Goal: Task Accomplishment & Management: Complete application form

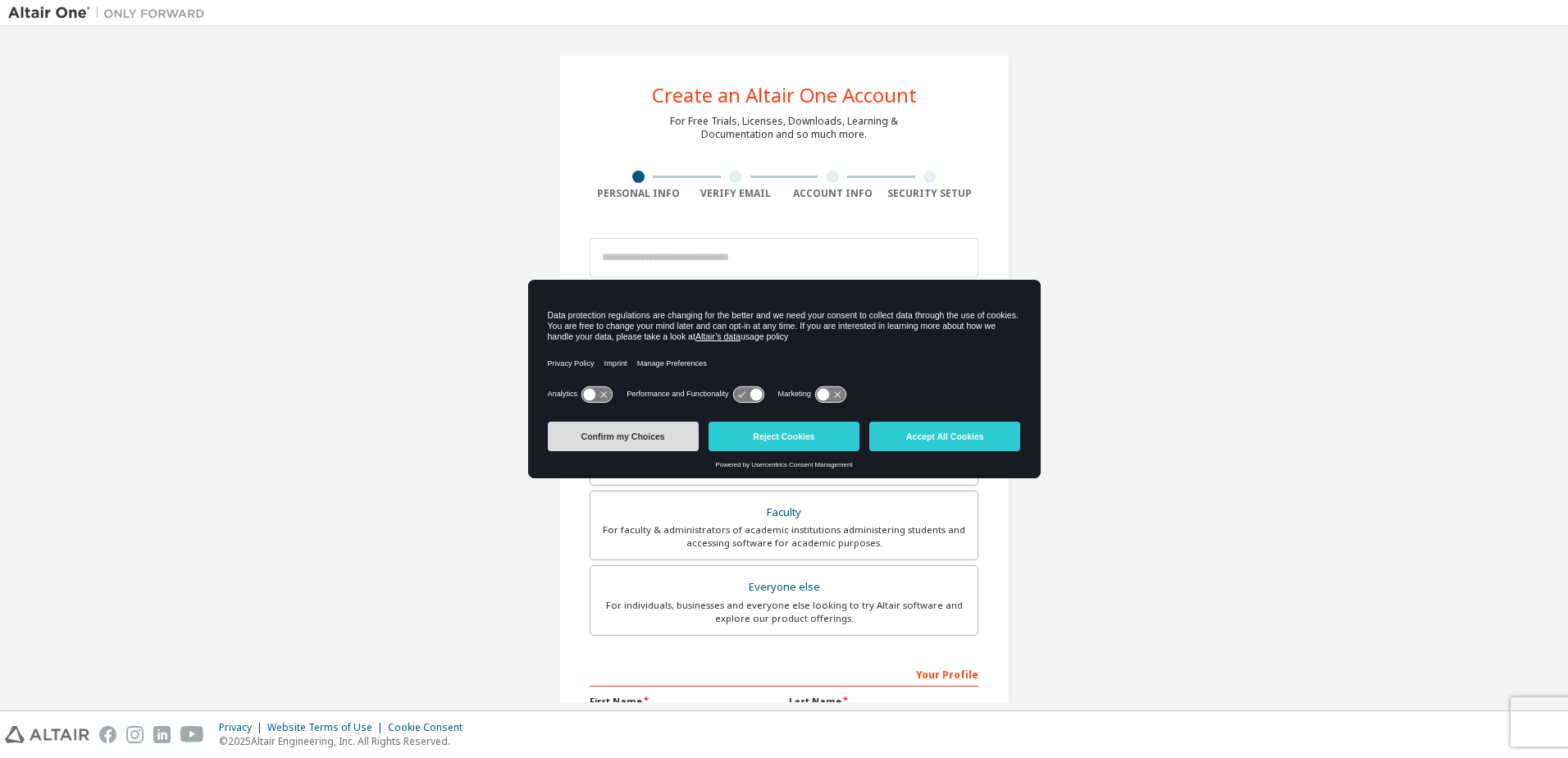
drag, startPoint x: 617, startPoint y: 437, endPoint x: 603, endPoint y: 437, distance: 14.0
click at [611, 437] on button "Confirm my Choices" at bounding box center [623, 436] width 151 height 30
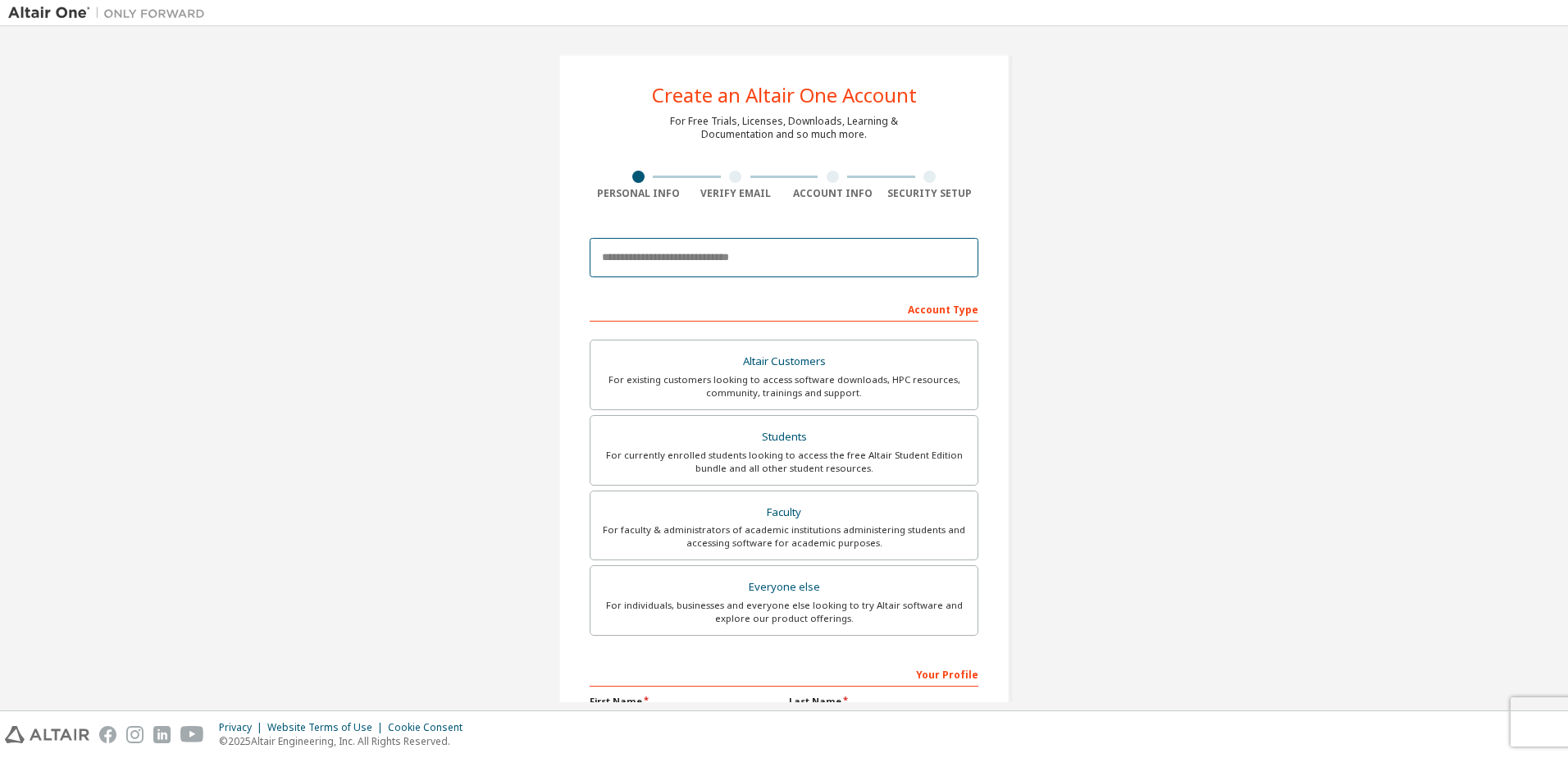
click at [841, 259] on input "email" at bounding box center [784, 257] width 389 height 39
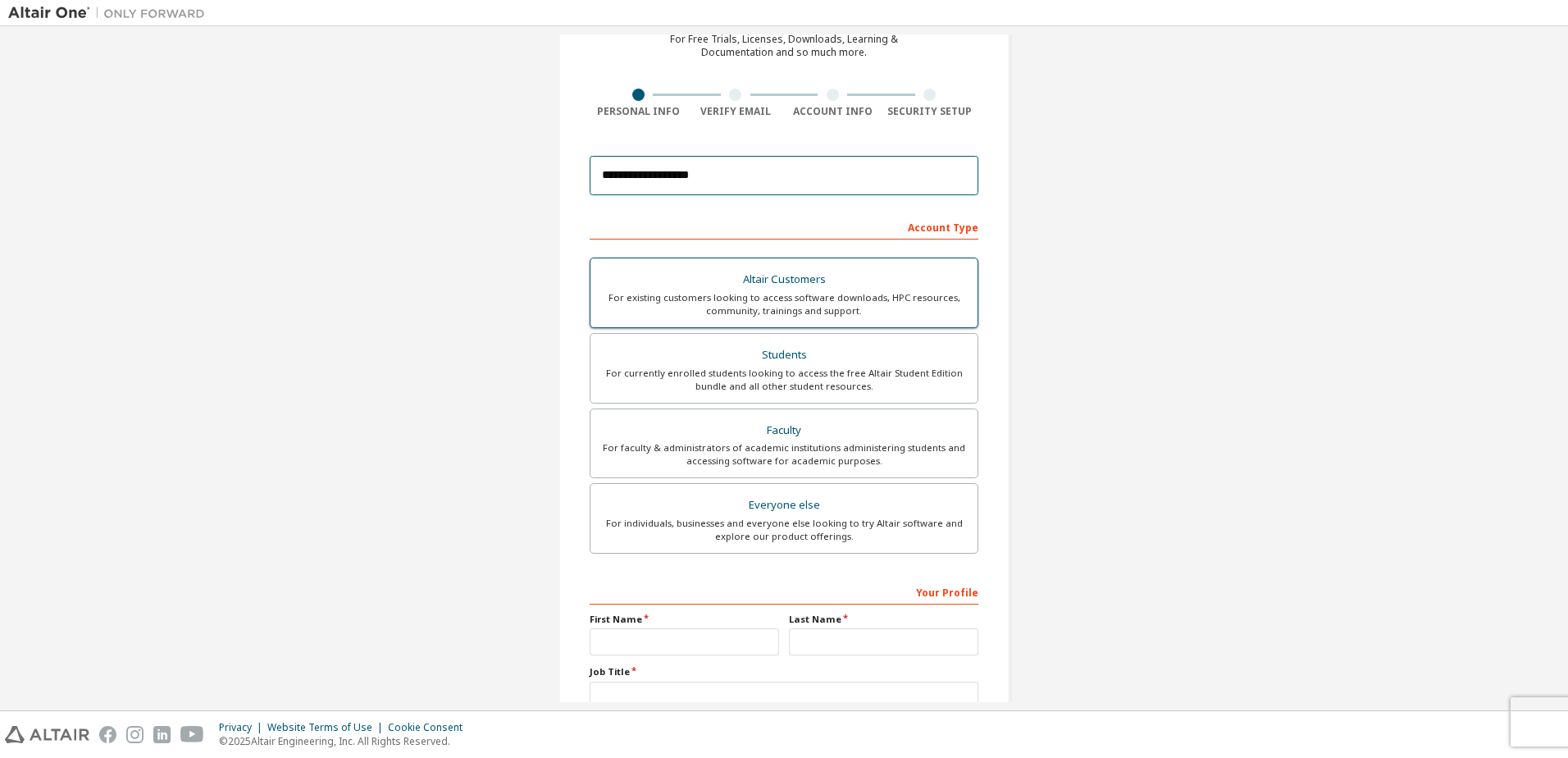
type input "**********"
click at [894, 308] on div "For existing customers looking to access software downloads, HPC resources, com…" at bounding box center [784, 304] width 367 height 26
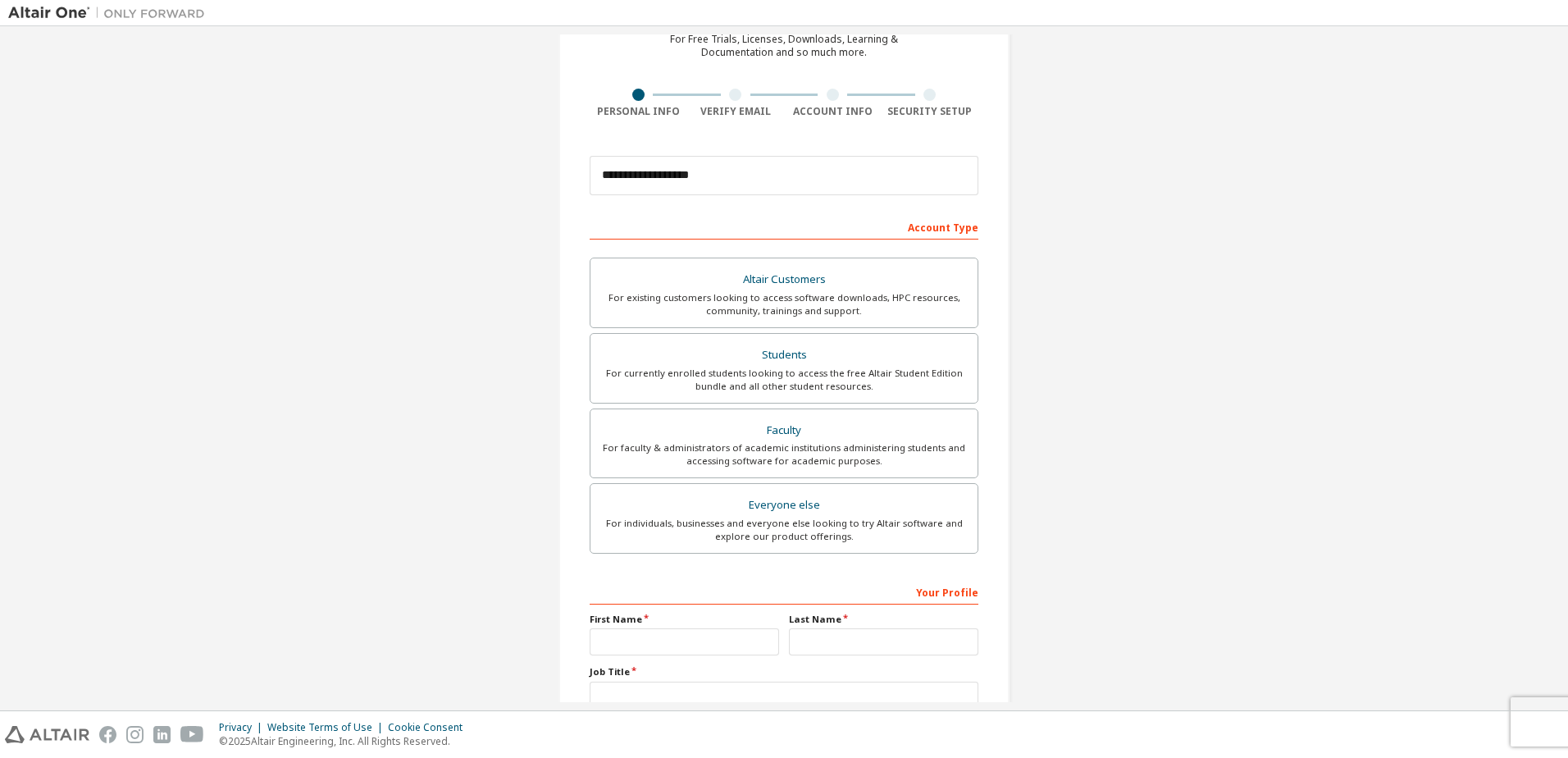
scroll to position [254, 0]
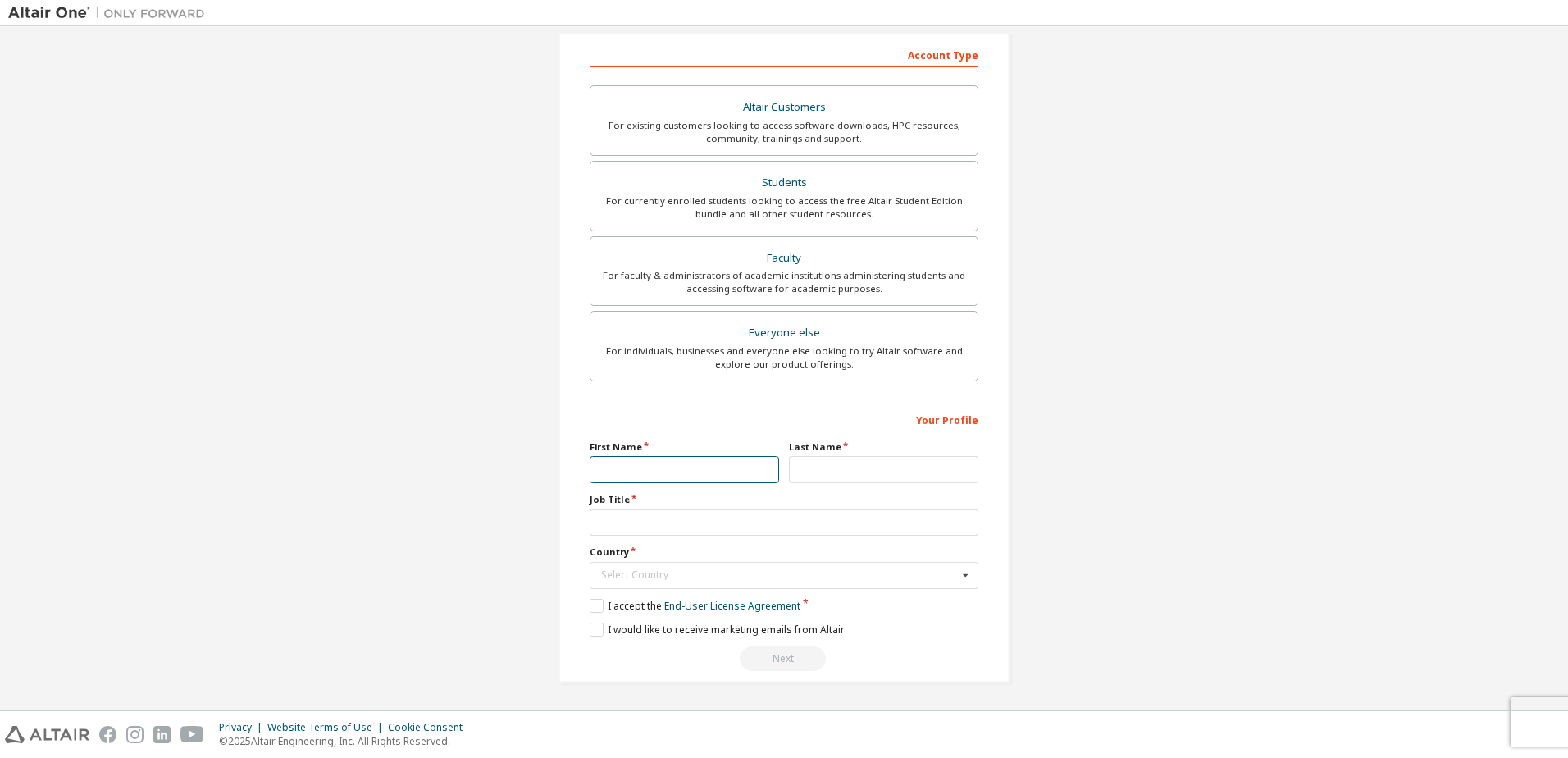
click at [719, 471] on input "text" at bounding box center [685, 469] width 189 height 27
type input "****"
click at [709, 514] on input "text" at bounding box center [784, 522] width 389 height 27
type input "**********"
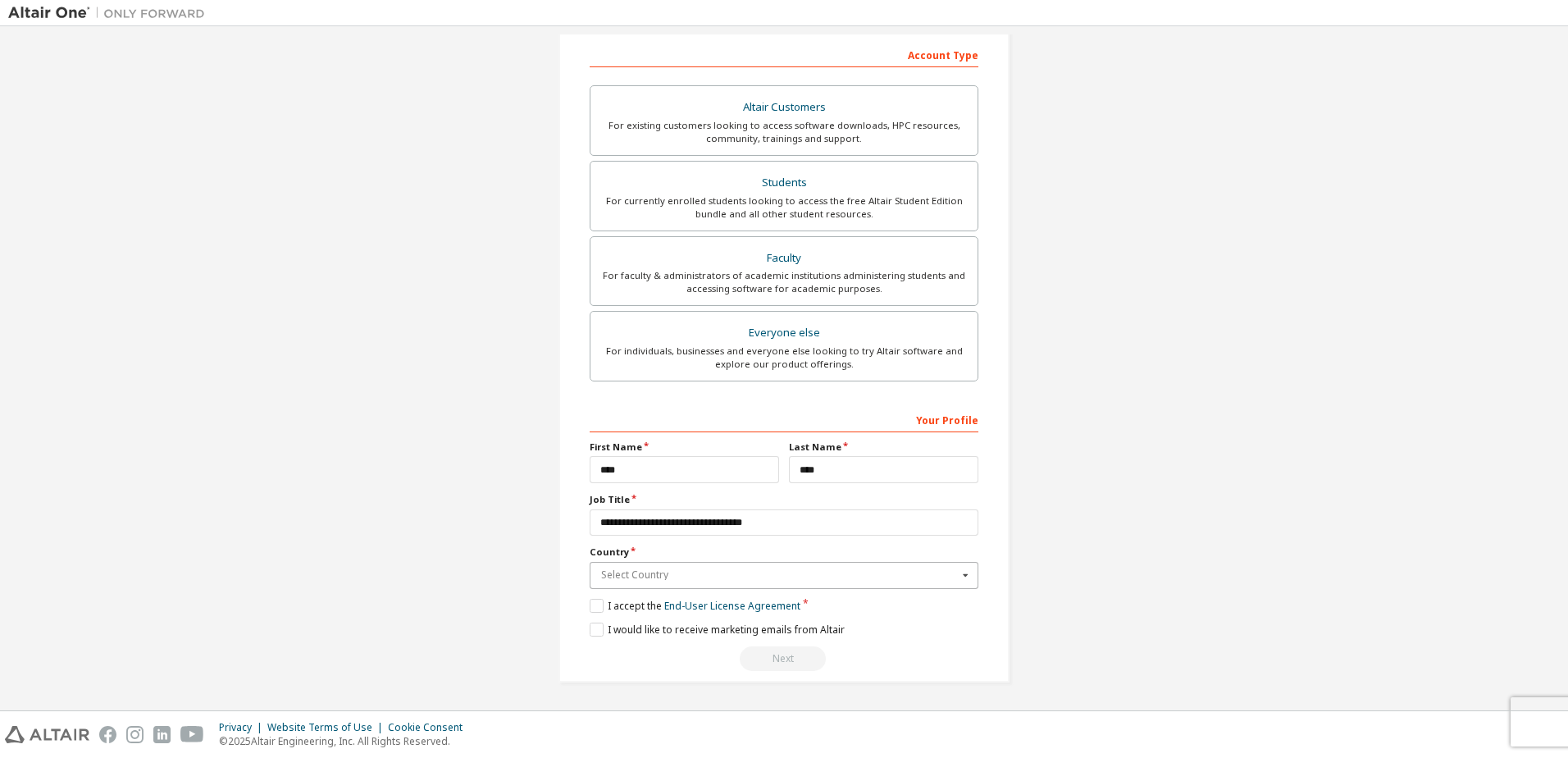
click at [702, 587] on input "text" at bounding box center [785, 575] width 387 height 25
click at [621, 631] on span "Canada" at bounding box center [784, 635] width 365 height 10
type input "***"
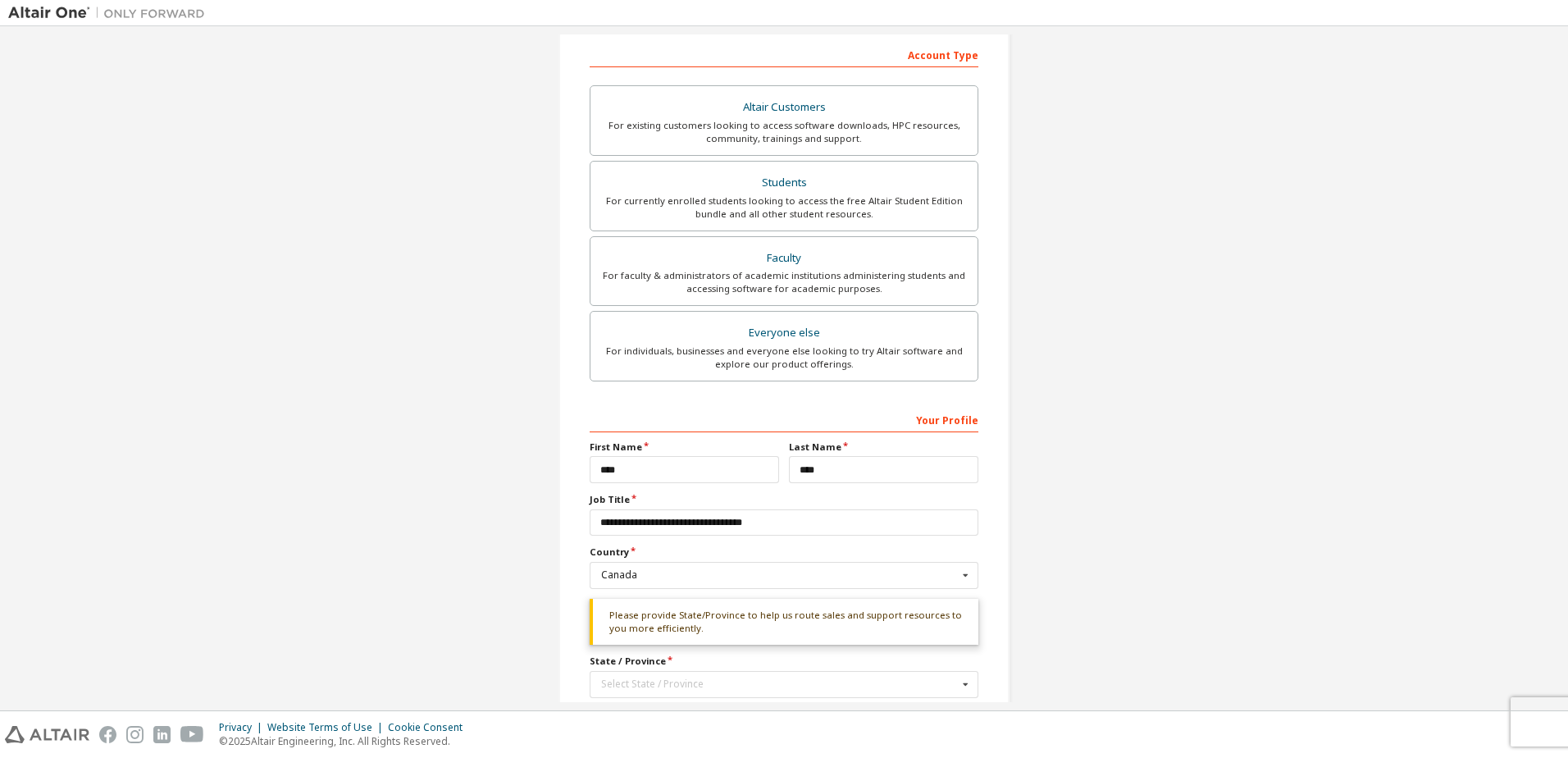
scroll to position [364, 0]
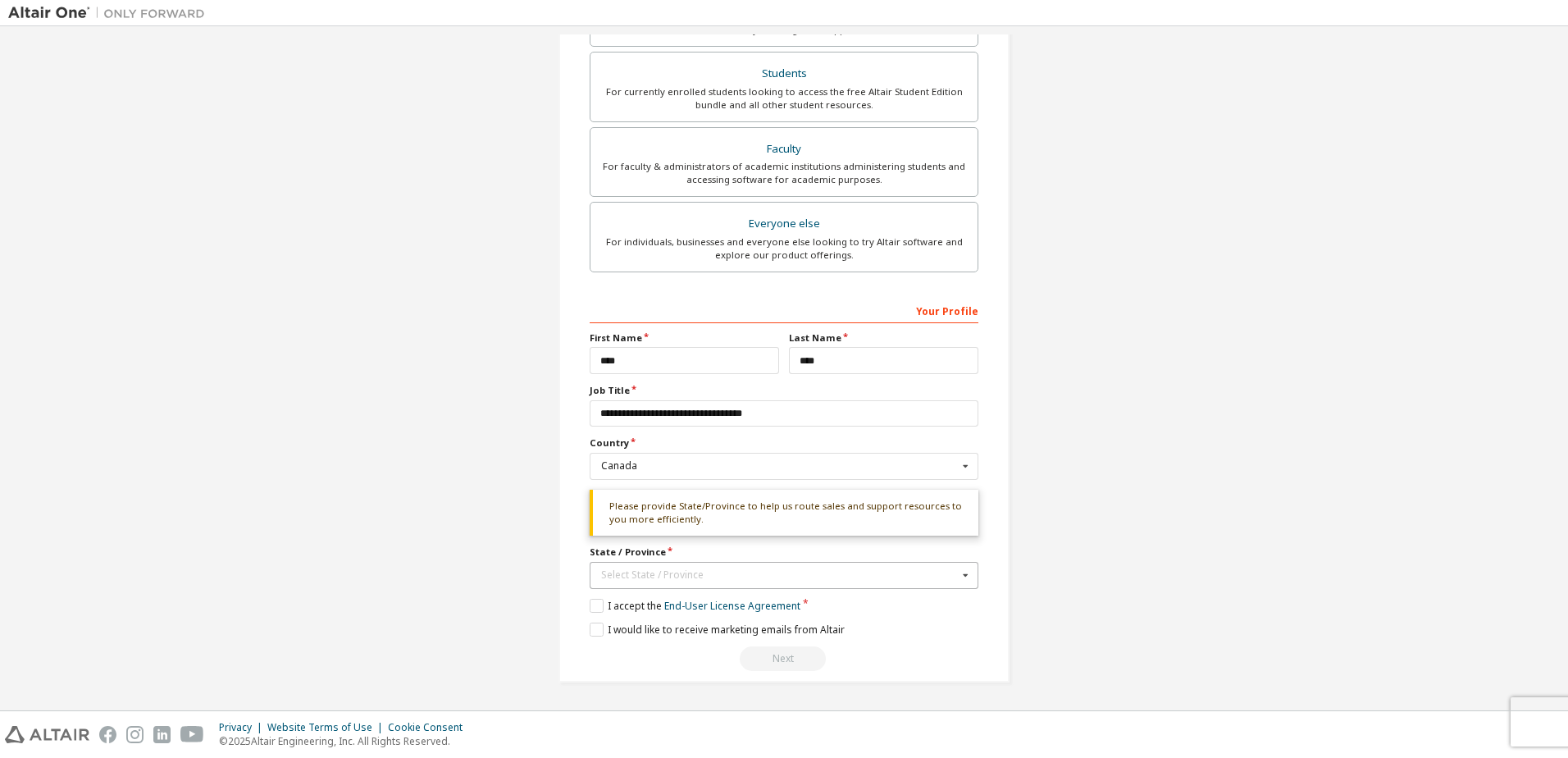
click at [871, 577] on div "Select State / Province" at bounding box center [779, 574] width 357 height 10
click at [653, 606] on span "[GEOGRAPHIC_DATA]" at bounding box center [784, 600] width 365 height 10
type input "**"
click at [596, 604] on label "I accept the End-User License Agreement" at bounding box center [695, 606] width 211 height 14
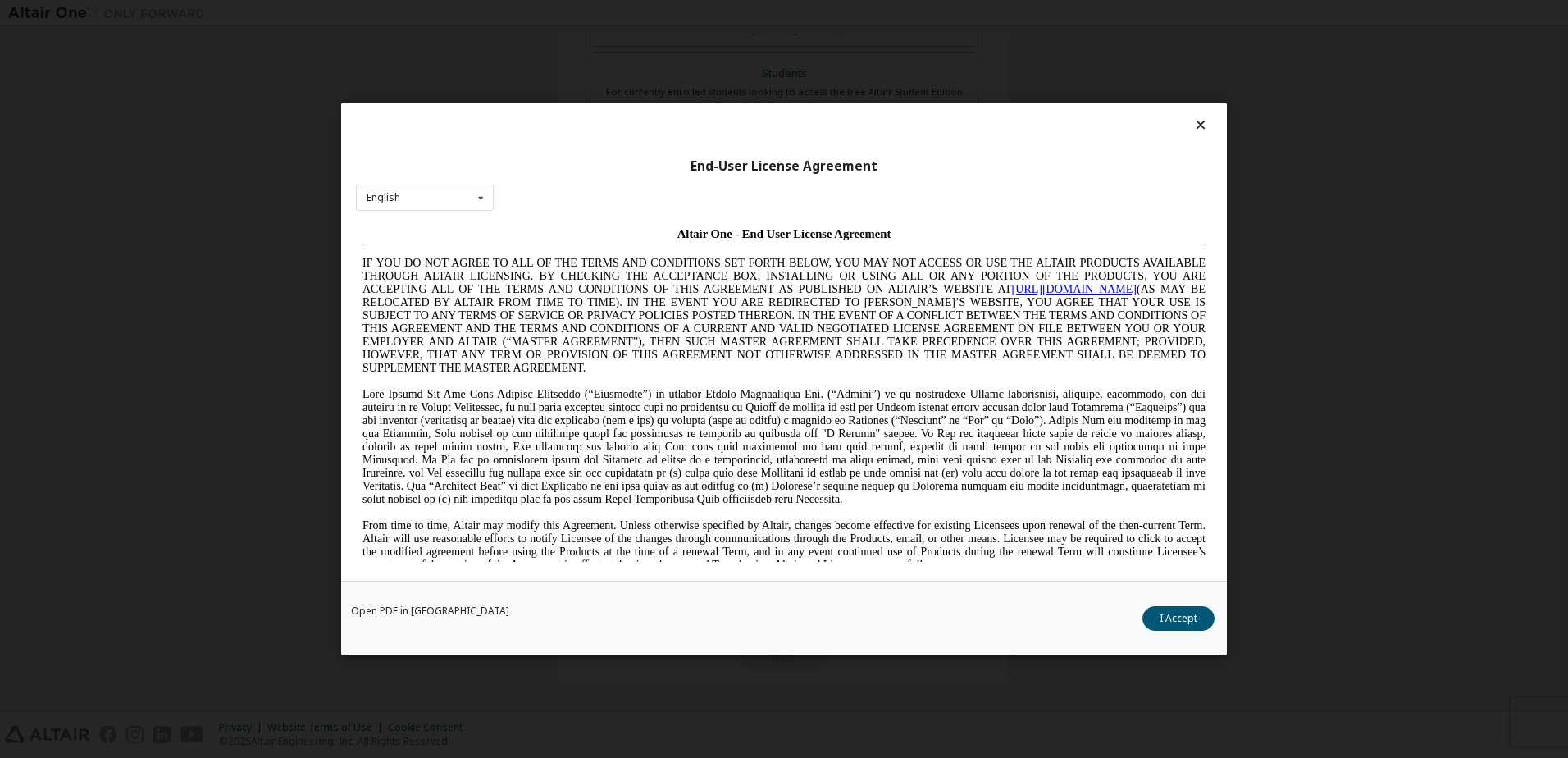
scroll to position [0, 0]
drag, startPoint x: 1170, startPoint y: 621, endPoint x: 1330, endPoint y: 301, distance: 357.8
click at [1330, 301] on div "End-User License Agreement English English Chinese French German Japanese Korea…" at bounding box center [784, 379] width 1568 height 758
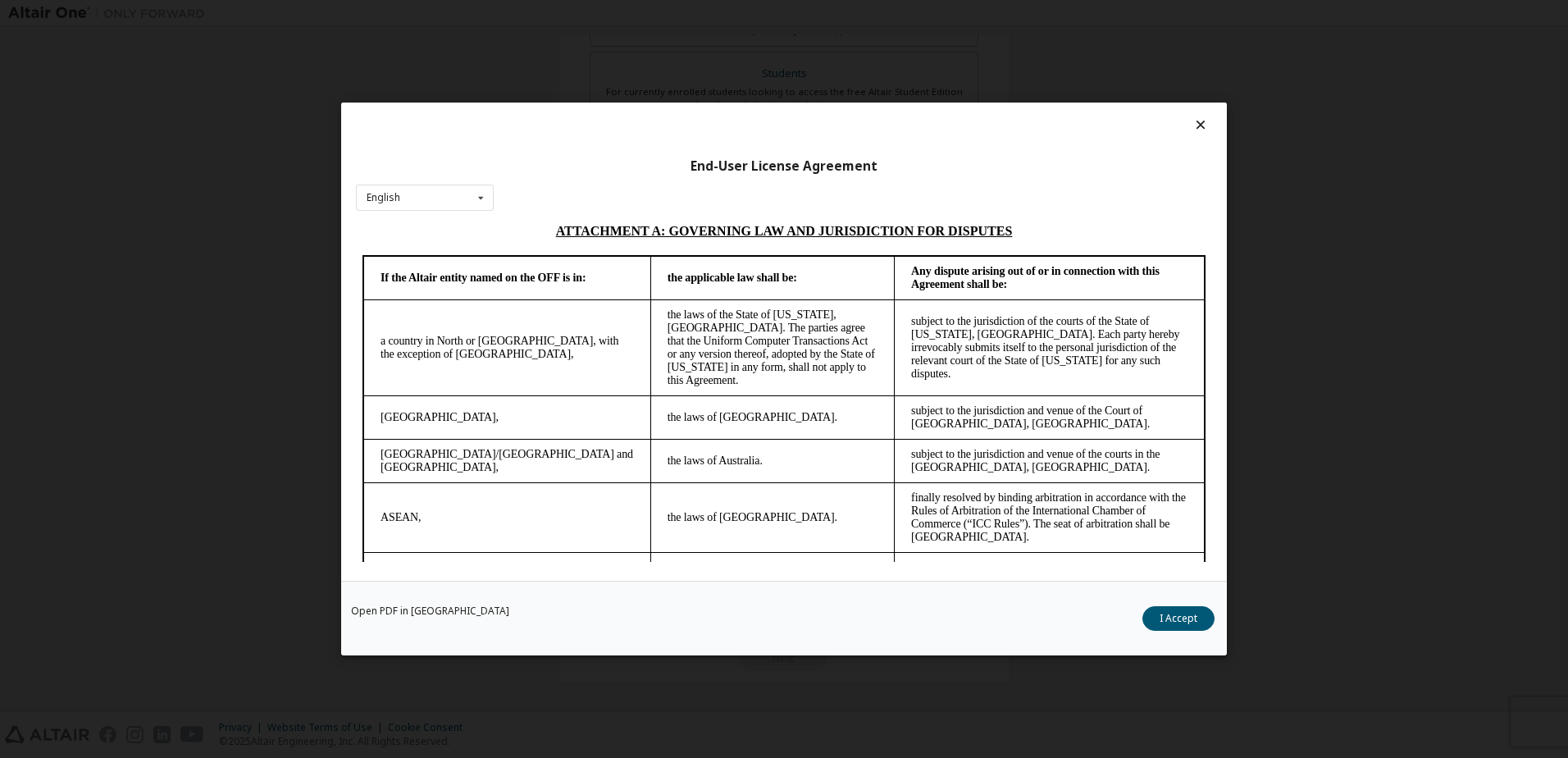
scroll to position [4350, 0]
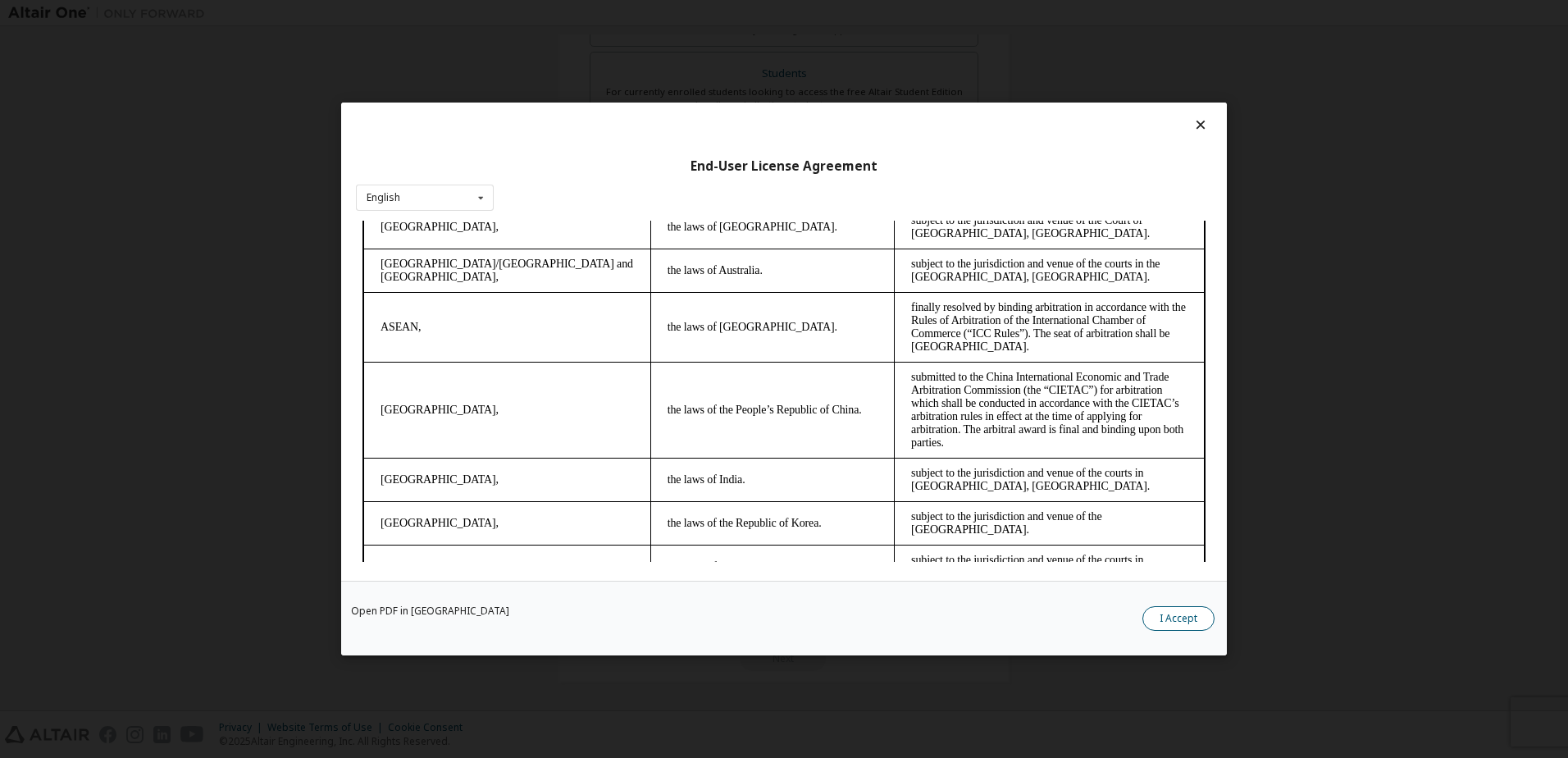
click at [1184, 622] on button "I Accept" at bounding box center [1179, 619] width 72 height 25
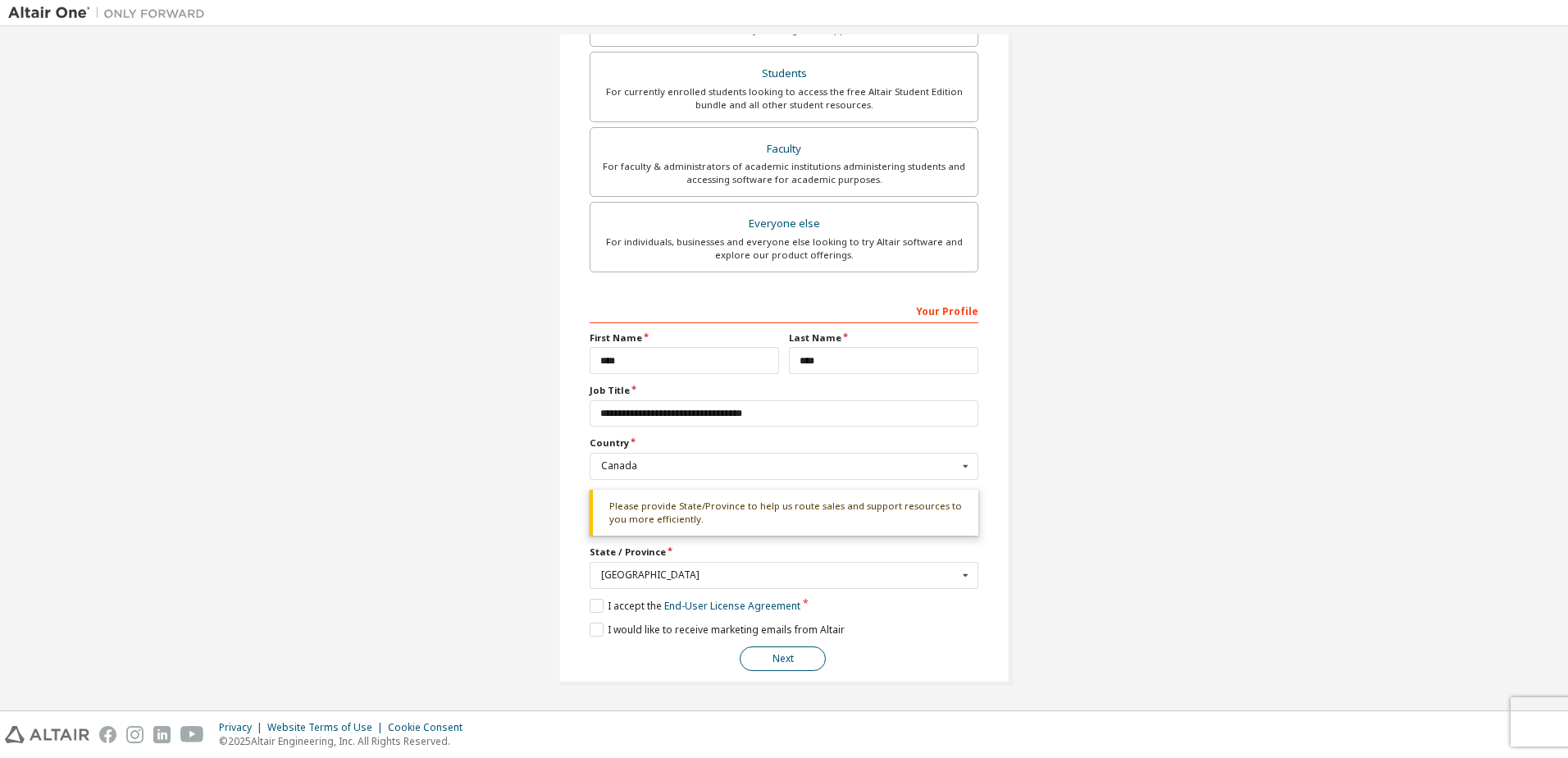
click at [794, 653] on button "Next" at bounding box center [783, 658] width 86 height 25
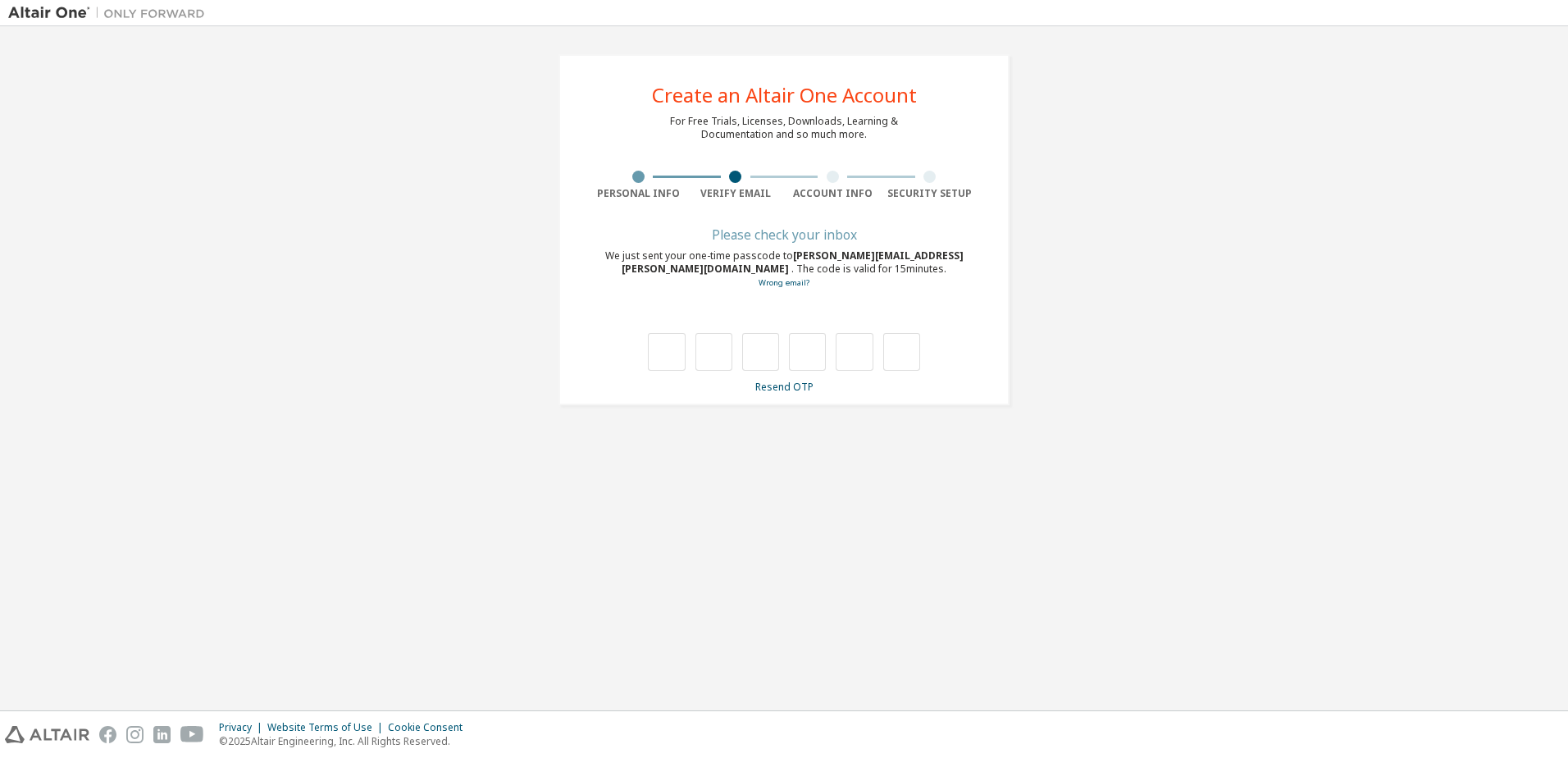
scroll to position [0, 0]
click at [671, 360] on input "text" at bounding box center [666, 351] width 37 height 38
type input "*"
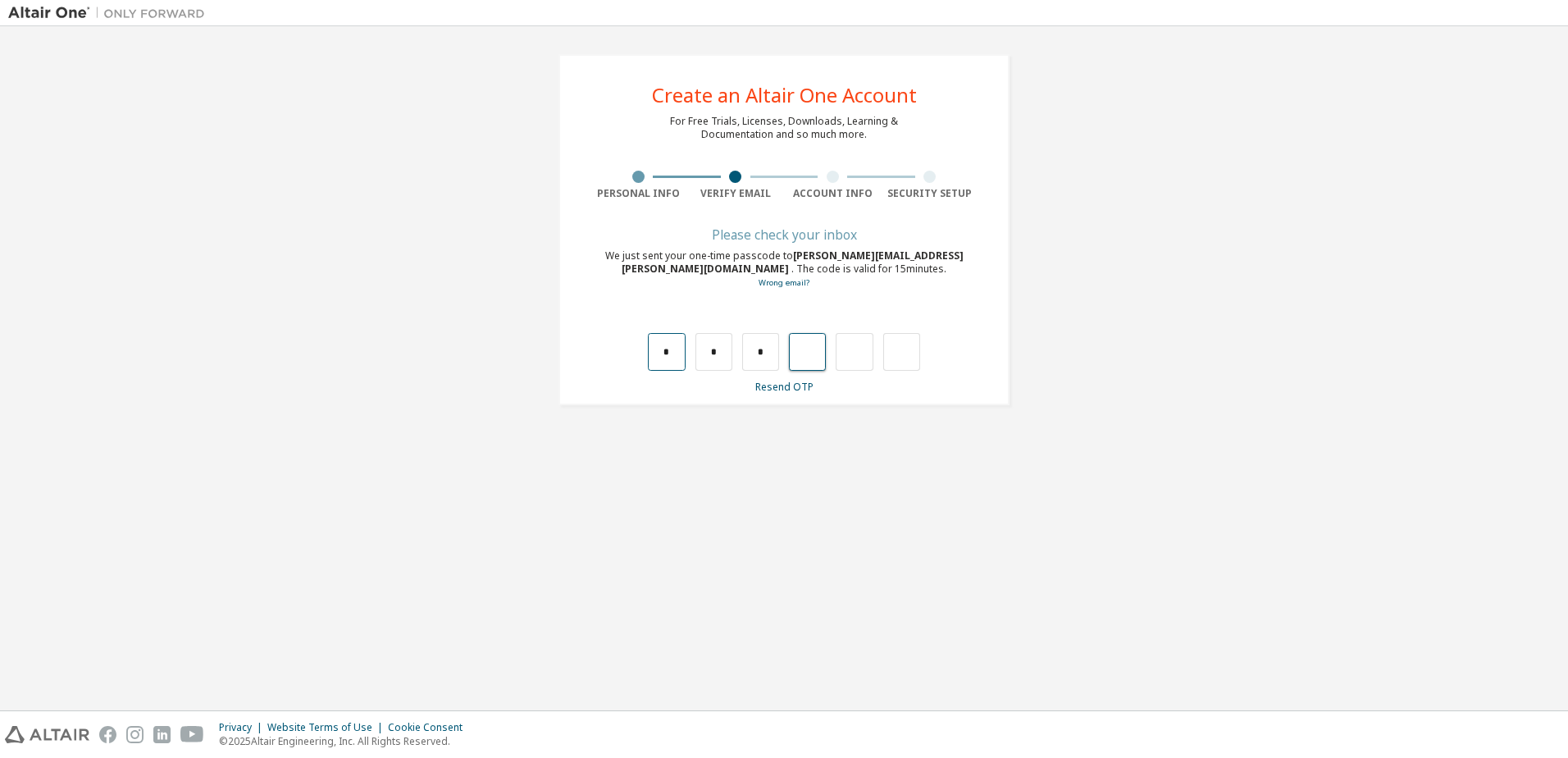
type input "*"
